Goal: Task Accomplishment & Management: Use online tool/utility

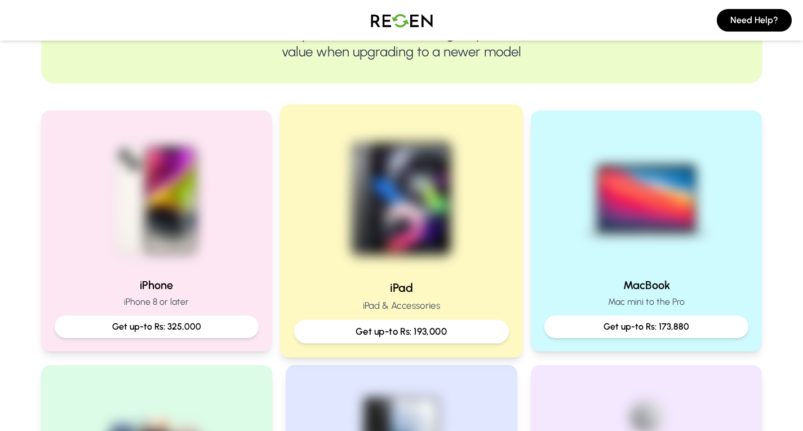
scroll to position [225, 0]
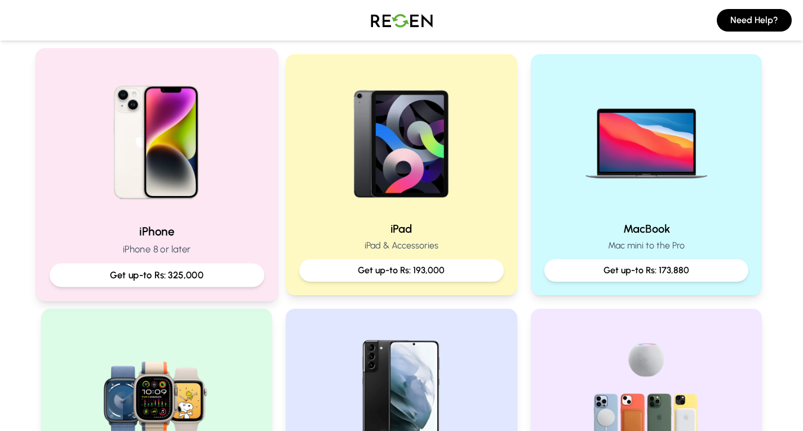
click at [208, 278] on p "Get up-to Rs: 325,000" at bounding box center [157, 275] width 196 height 14
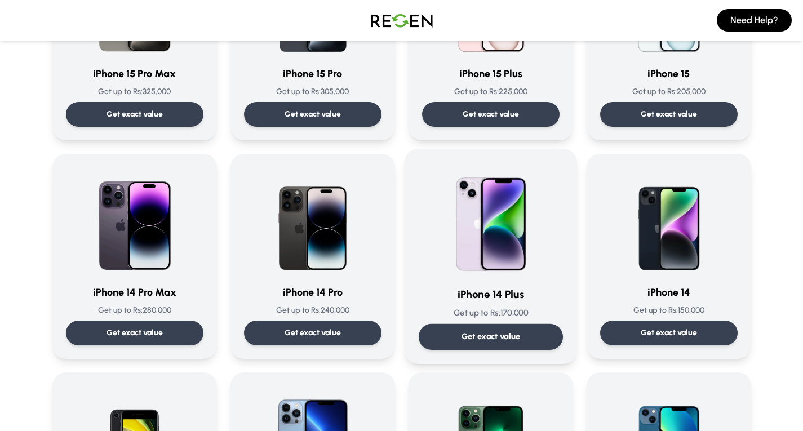
scroll to position [225, 0]
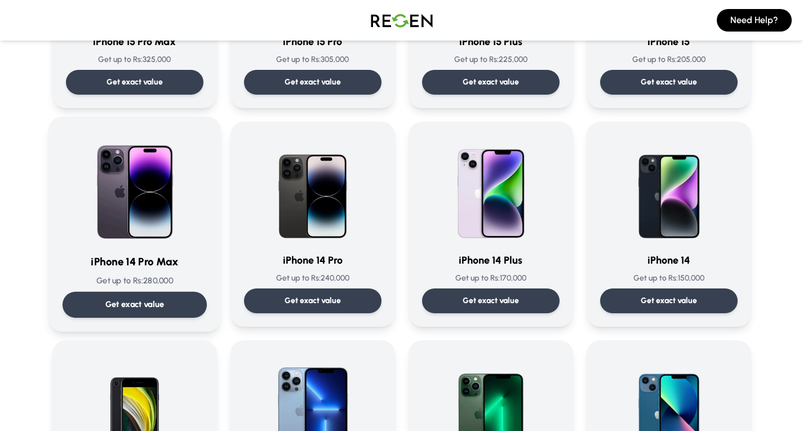
click at [134, 300] on p "Get exact value" at bounding box center [134, 305] width 59 height 12
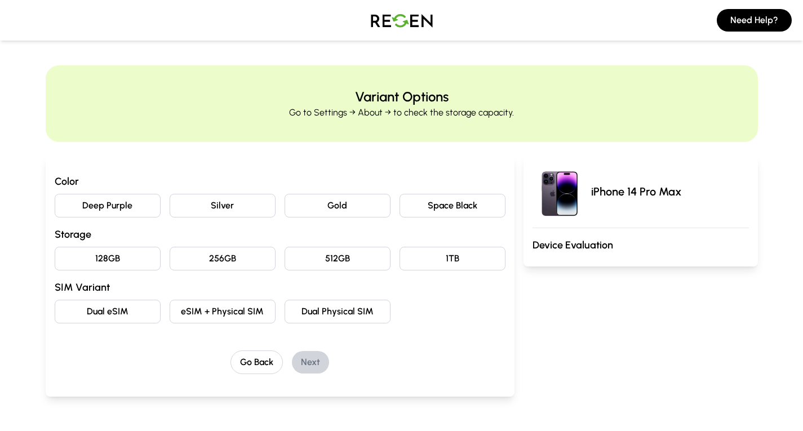
click at [132, 200] on button "Deep Purple" at bounding box center [108, 206] width 106 height 24
click at [118, 259] on button "128GB" at bounding box center [108, 259] width 106 height 24
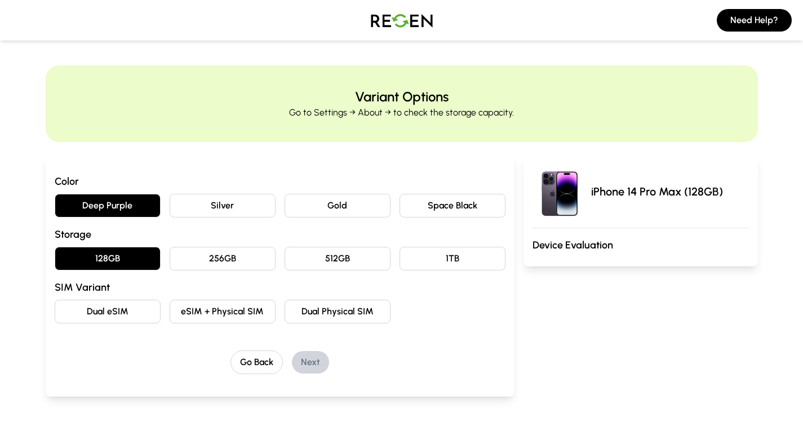
drag, startPoint x: 169, startPoint y: 262, endPoint x: 227, endPoint y: 267, distance: 58.2
click at [173, 263] on button "256GB" at bounding box center [223, 259] width 106 height 24
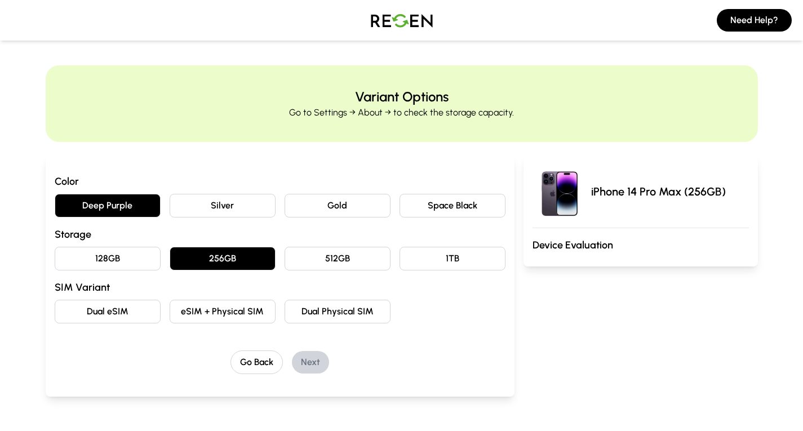
click at [112, 308] on button "Dual eSIM" at bounding box center [108, 312] width 106 height 24
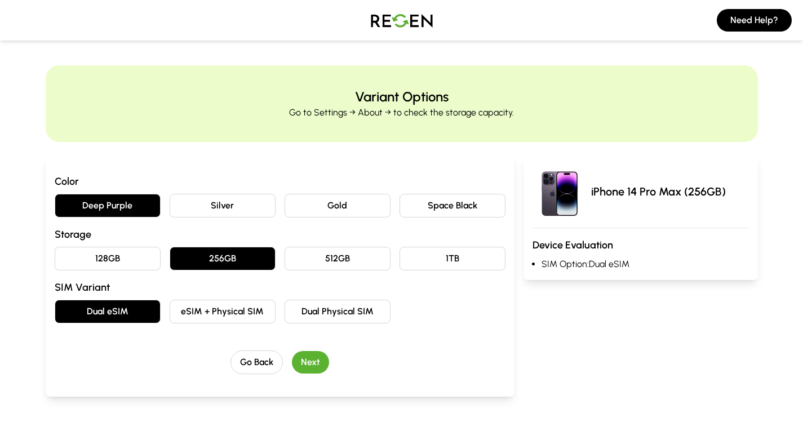
click at [375, 322] on button "Dual Physical SIM" at bounding box center [338, 312] width 106 height 24
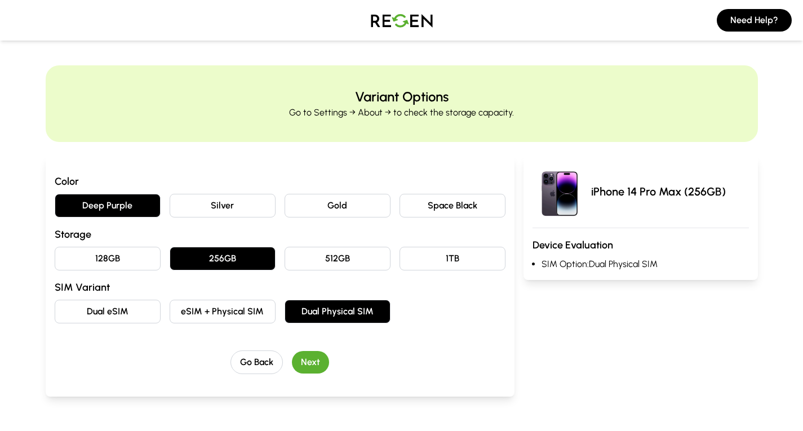
click at [309, 363] on button "Next" at bounding box center [310, 362] width 37 height 23
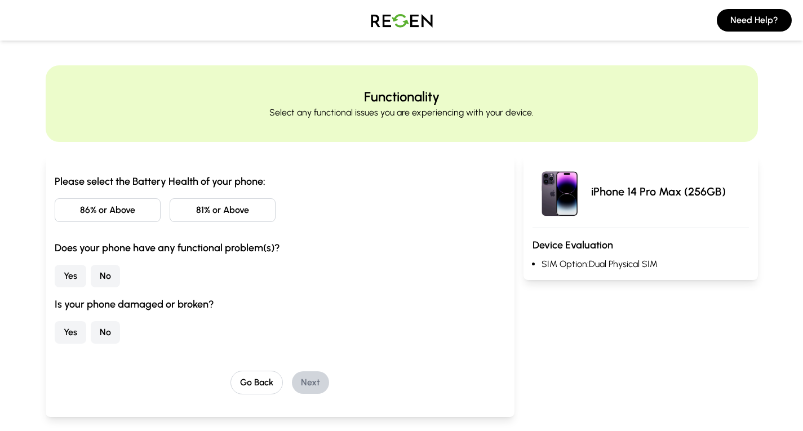
click at [105, 206] on button "86% or Above" at bounding box center [108, 210] width 106 height 24
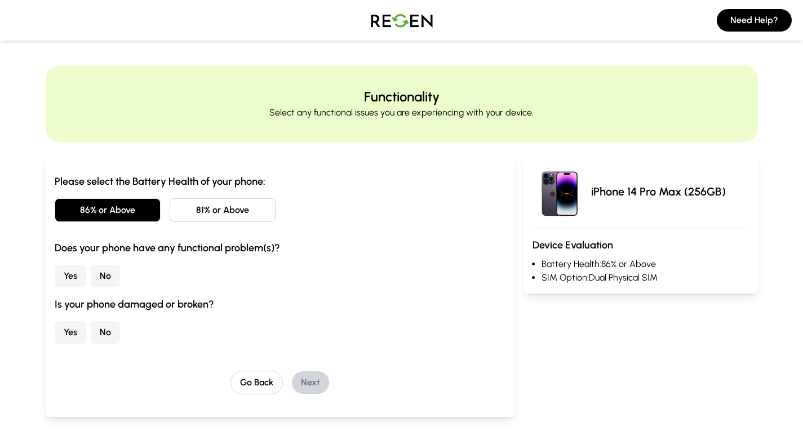
click at [99, 276] on button "No" at bounding box center [105, 276] width 29 height 23
click at [106, 339] on button "No" at bounding box center [105, 332] width 29 height 23
click at [309, 383] on button "Next" at bounding box center [310, 382] width 37 height 23
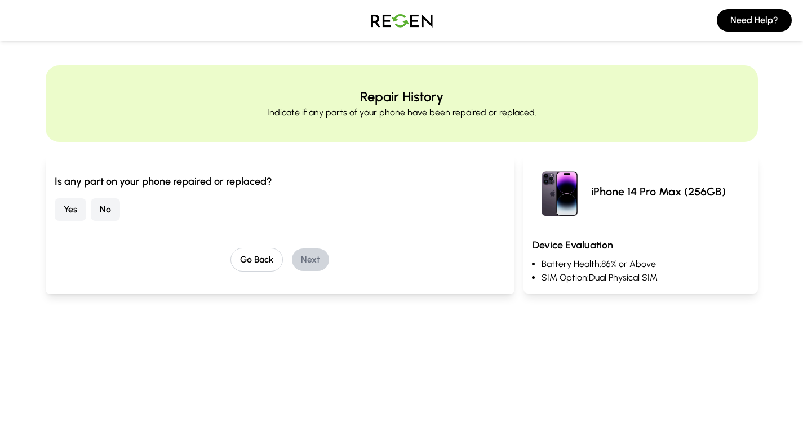
click at [108, 211] on button "No" at bounding box center [105, 209] width 29 height 23
click at [321, 254] on button "Next" at bounding box center [310, 260] width 37 height 23
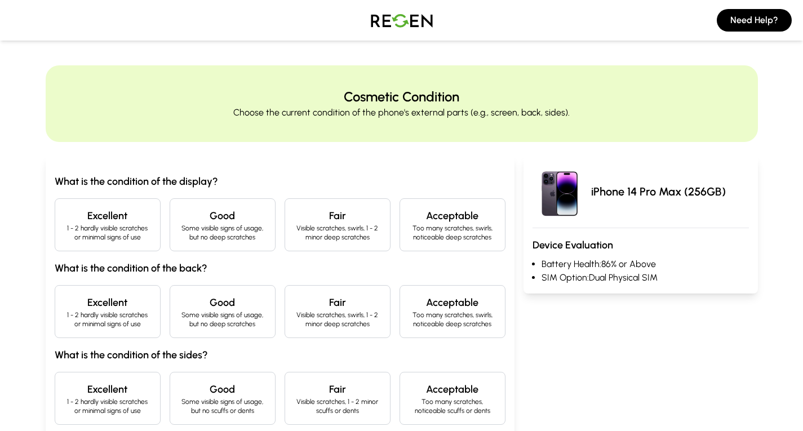
click at [222, 239] on p "Some visible signs of usage, but no deep scratches" at bounding box center [222, 233] width 87 height 18
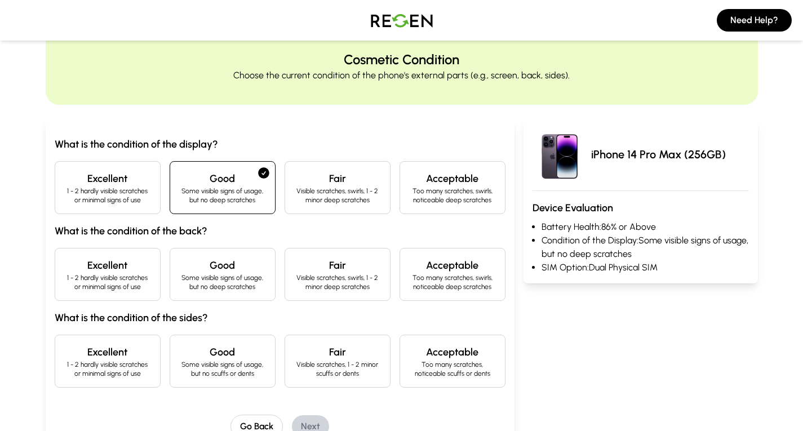
scroll to position [56, 0]
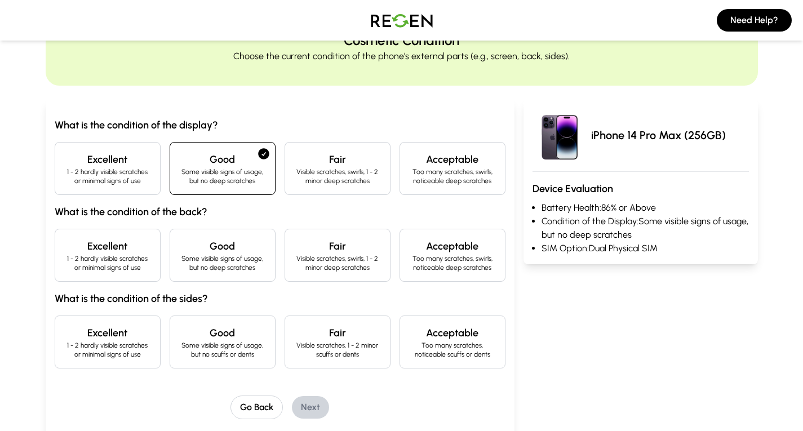
click at [126, 262] on p "1 - 2 hardly visible scratches or minimal signs of use" at bounding box center [107, 263] width 87 height 18
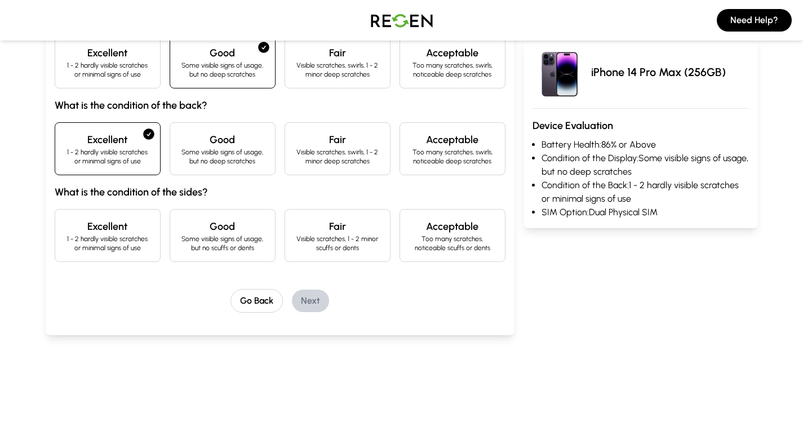
scroll to position [169, 0]
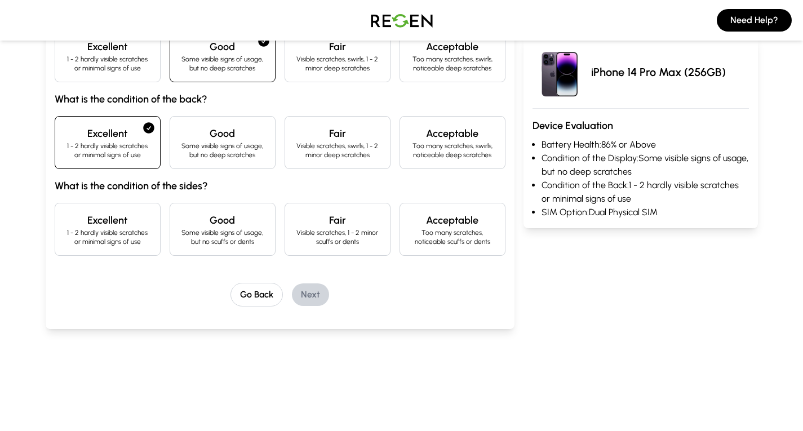
click at [234, 245] on p "Some visible signs of usage, but no scuffs or dents" at bounding box center [222, 237] width 87 height 18
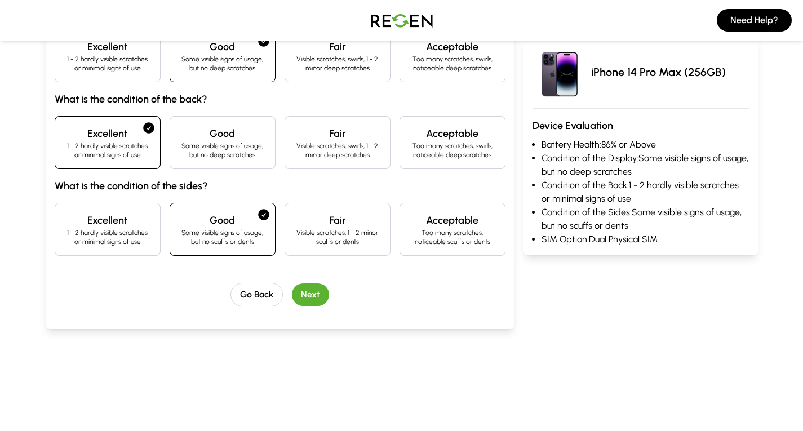
click at [309, 298] on button "Next" at bounding box center [310, 294] width 37 height 23
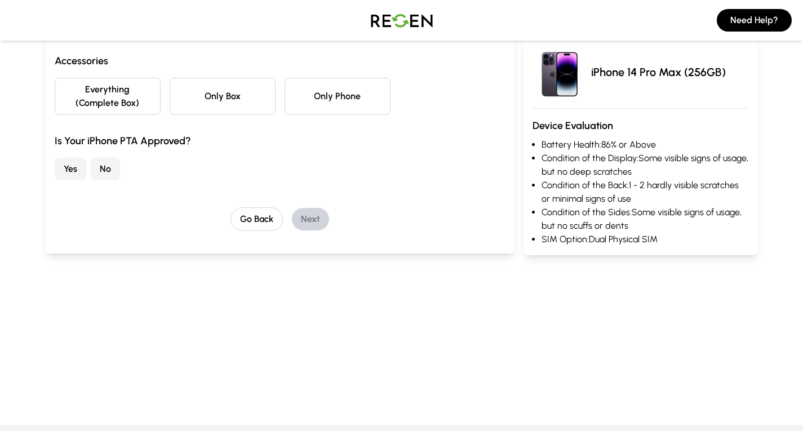
scroll to position [0, 0]
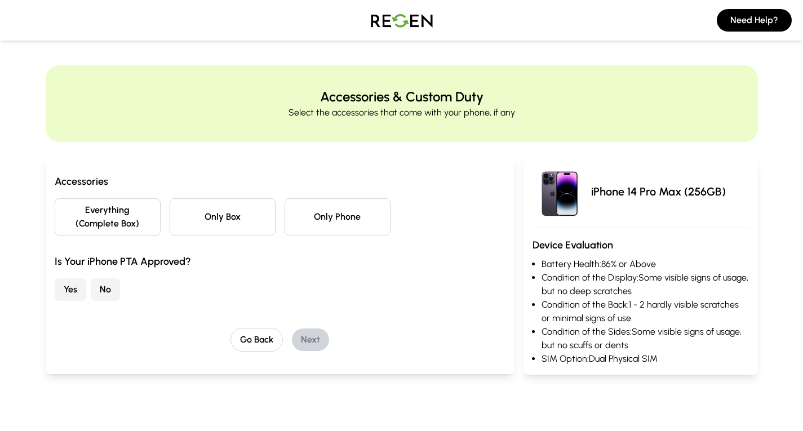
click at [82, 290] on button "Yes" at bounding box center [71, 289] width 32 height 23
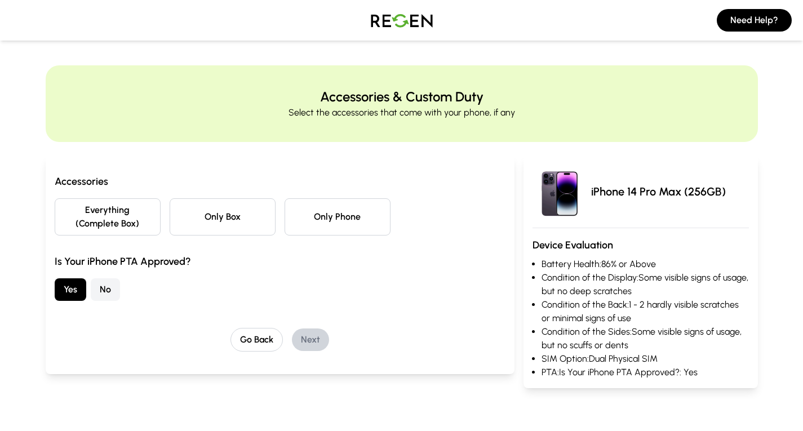
click at [238, 221] on button "Only Box" at bounding box center [223, 216] width 106 height 37
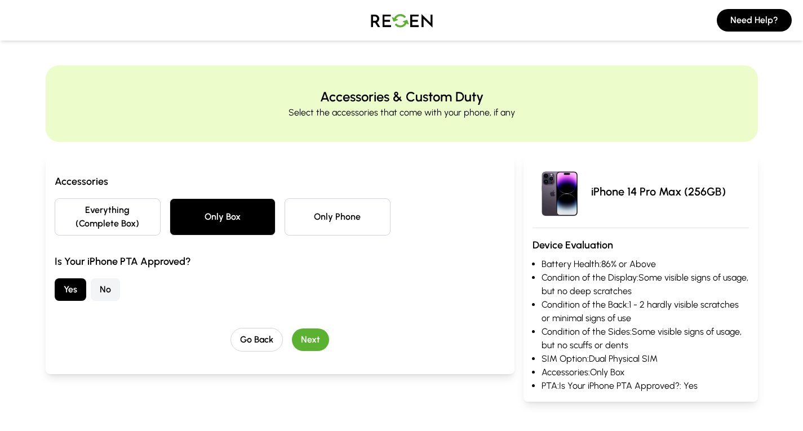
click at [314, 346] on button "Next" at bounding box center [310, 340] width 37 height 23
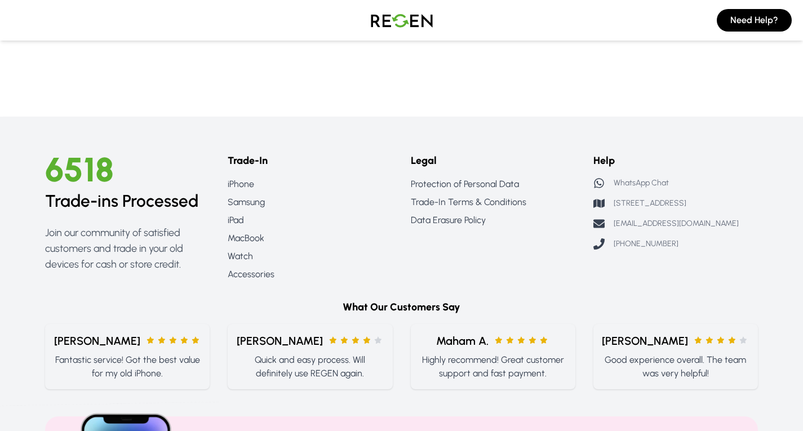
scroll to position [424, 0]
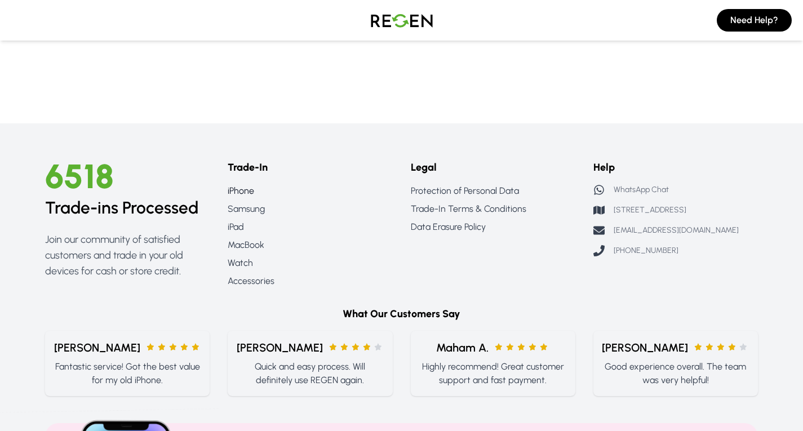
click at [242, 194] on link "iPhone" at bounding box center [310, 191] width 165 height 14
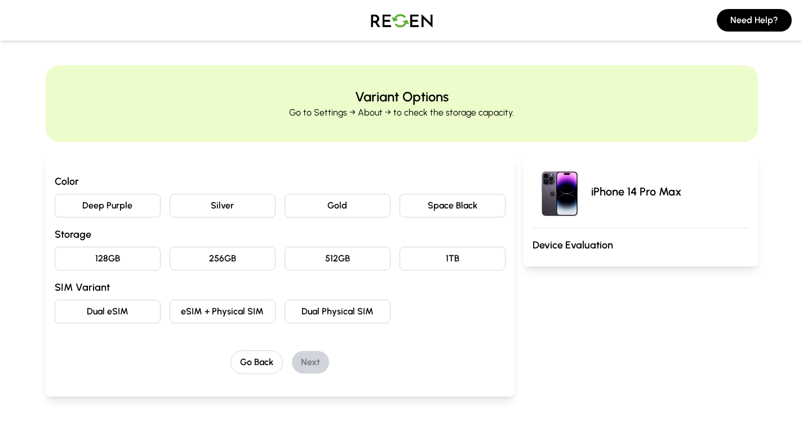
click at [419, 25] on img at bounding box center [401, 21] width 79 height 32
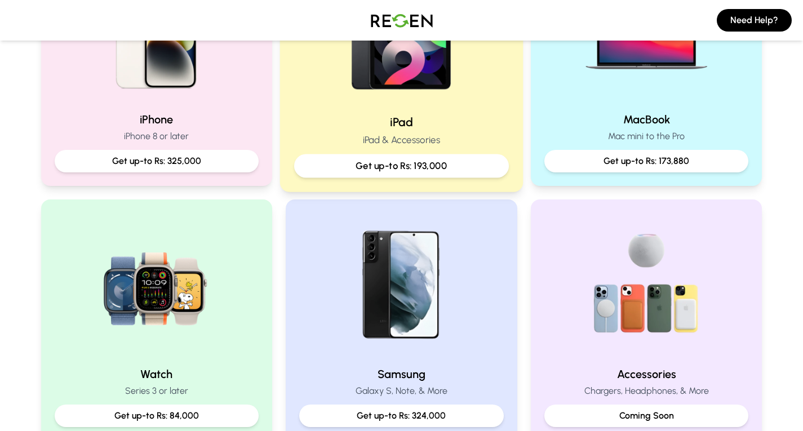
scroll to position [338, 0]
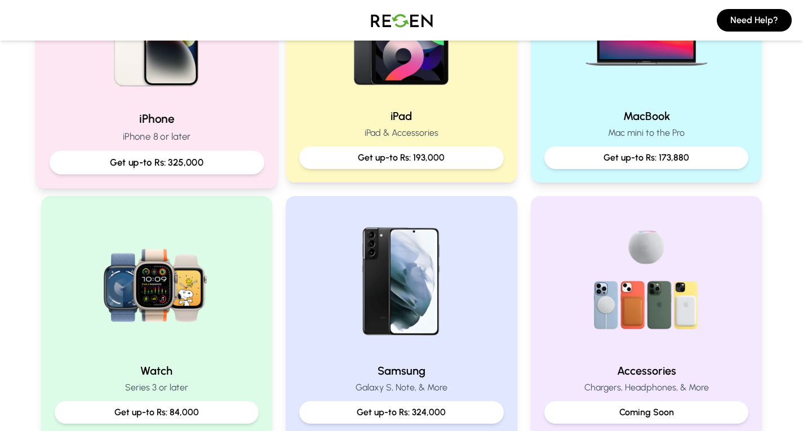
click at [181, 165] on p "Get up-to Rs: 325,000" at bounding box center [157, 163] width 196 height 14
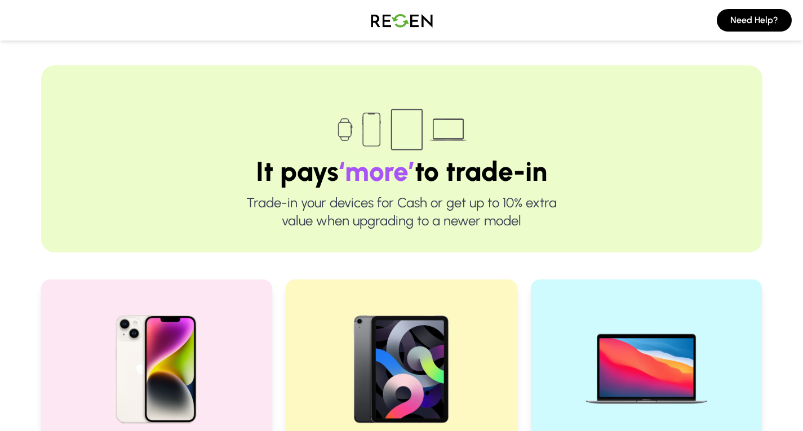
click at [391, 20] on img at bounding box center [401, 21] width 79 height 32
click at [422, 28] on img at bounding box center [401, 21] width 79 height 32
